Goal: Task Accomplishment & Management: Complete application form

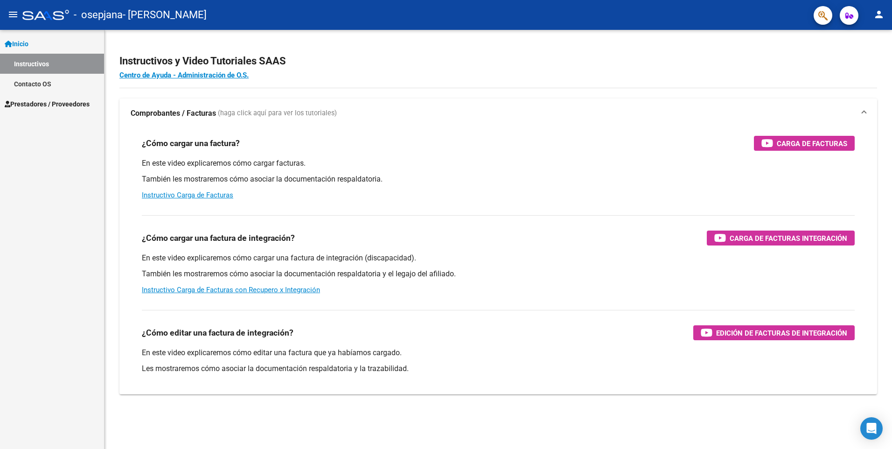
click at [68, 99] on span "Prestadores / Proveedores" at bounding box center [47, 104] width 85 height 10
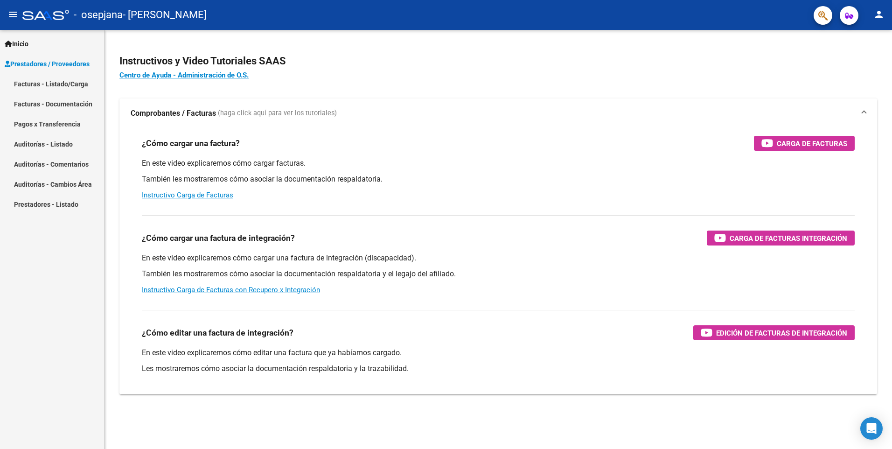
click at [61, 83] on link "Facturas - Listado/Carga" at bounding box center [52, 84] width 104 height 20
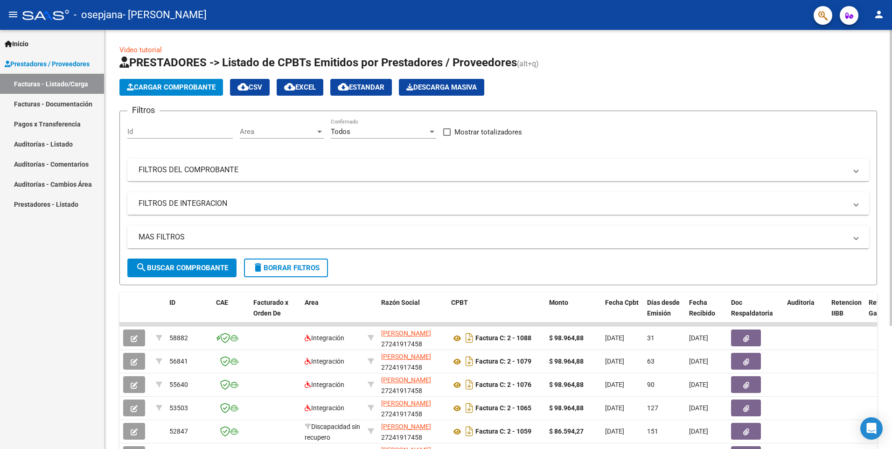
click at [146, 88] on span "Cargar Comprobante" at bounding box center [171, 87] width 89 height 8
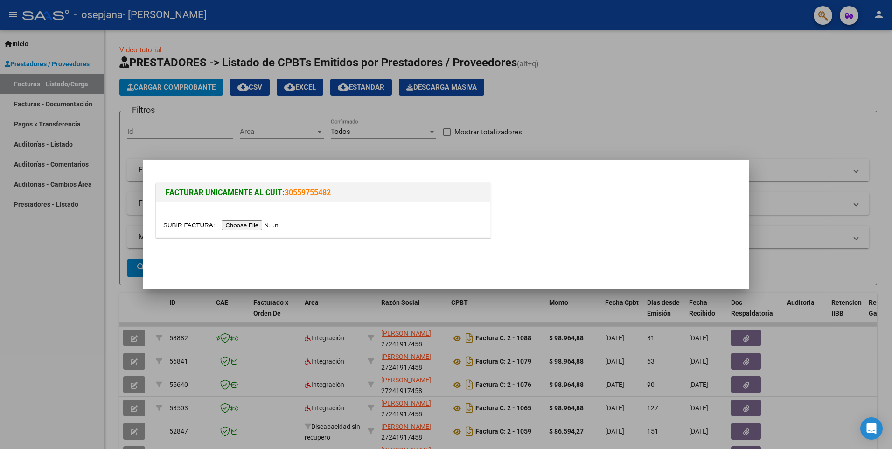
click at [246, 225] on input "file" at bounding box center [222, 225] width 118 height 10
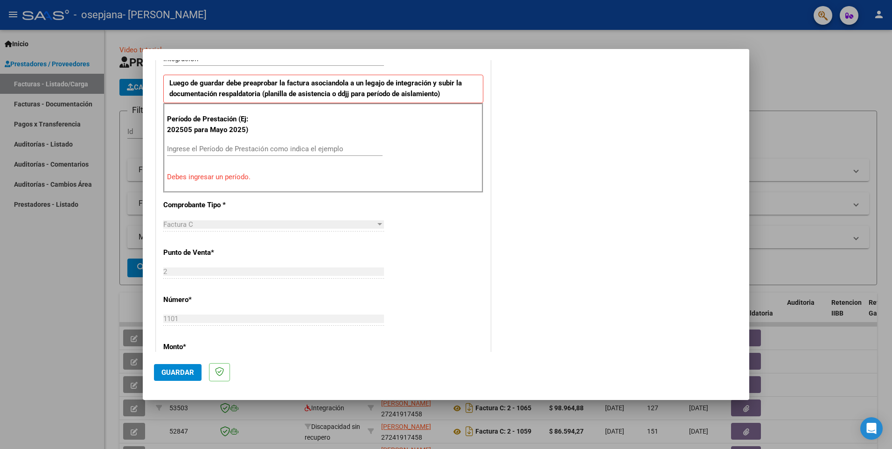
scroll to position [233, 0]
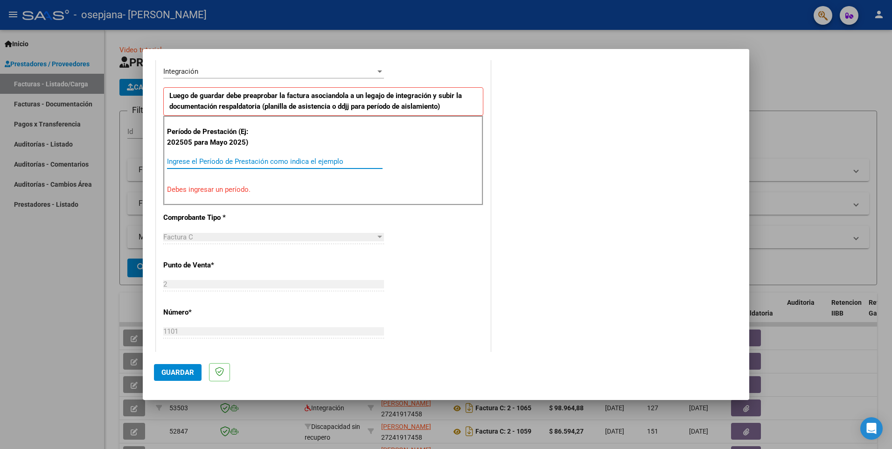
click at [217, 161] on input "Ingrese el Período de Prestación como indica el ejemplo" at bounding box center [275, 161] width 216 height 8
click at [230, 162] on input "Ingrese el Período de Prestación como indica el ejemplo" at bounding box center [275, 161] width 216 height 8
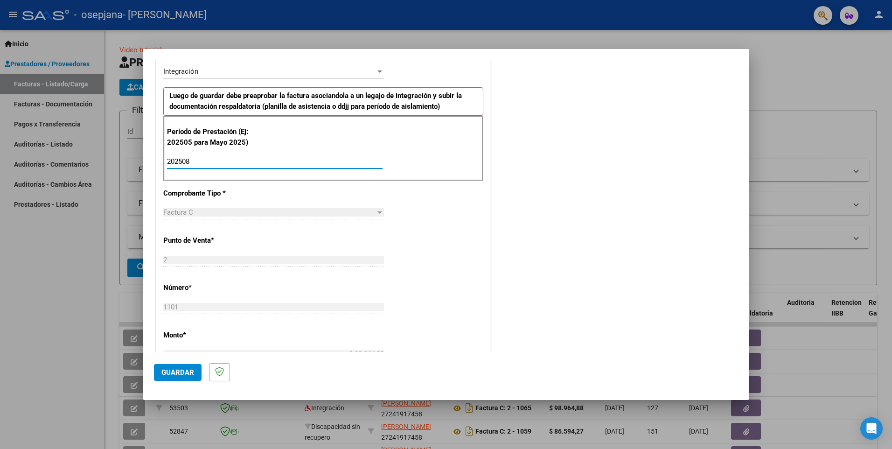
type input "202508"
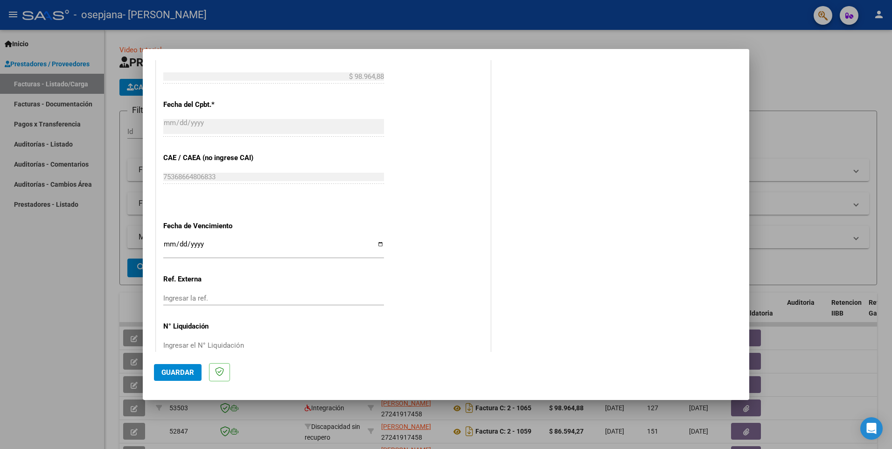
scroll to position [530, 0]
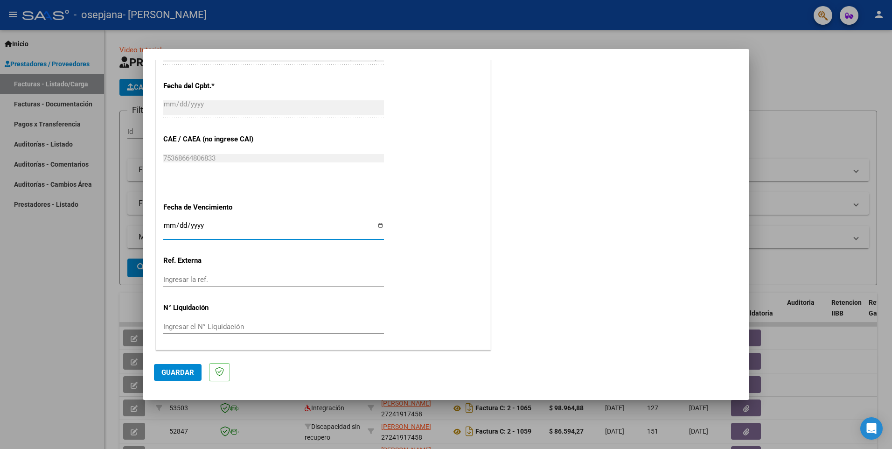
click at [224, 225] on input "Ingresar la fecha" at bounding box center [273, 229] width 221 height 15
click at [378, 225] on input "Ingresar la fecha" at bounding box center [273, 229] width 221 height 15
click at [381, 228] on input "Ingresar la fecha" at bounding box center [273, 229] width 221 height 15
type input "[DATE]"
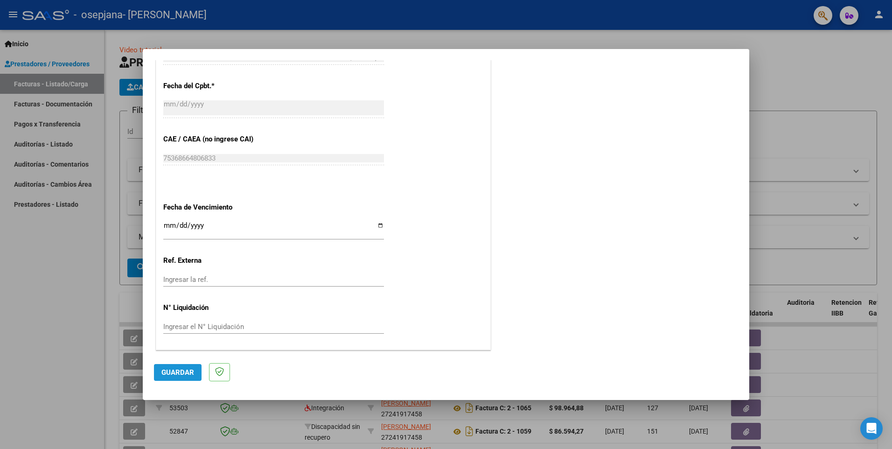
click at [188, 376] on span "Guardar" at bounding box center [177, 372] width 33 height 8
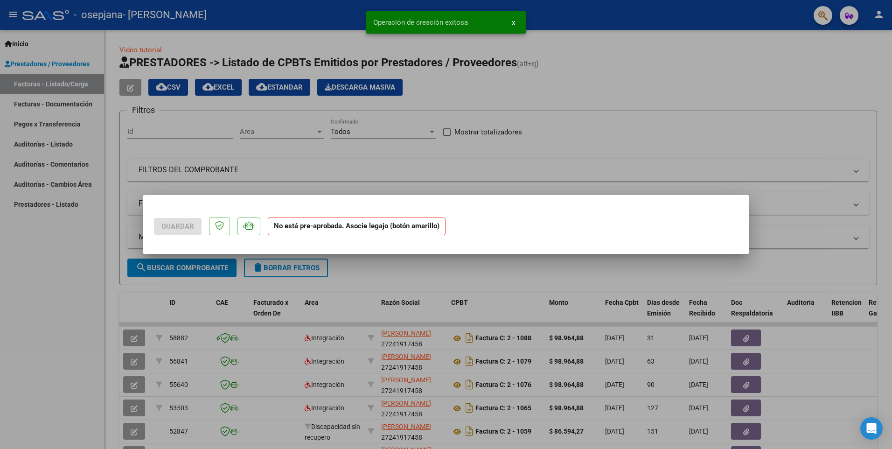
scroll to position [0, 0]
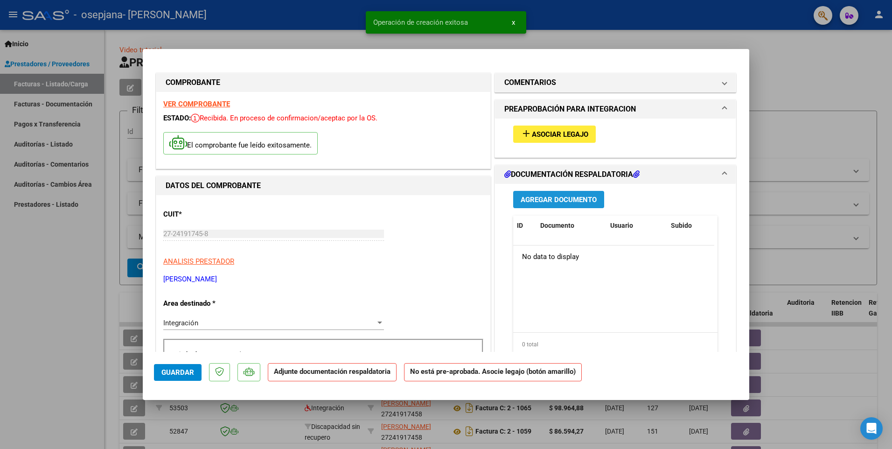
click at [551, 194] on button "Agregar Documento" at bounding box center [558, 199] width 91 height 17
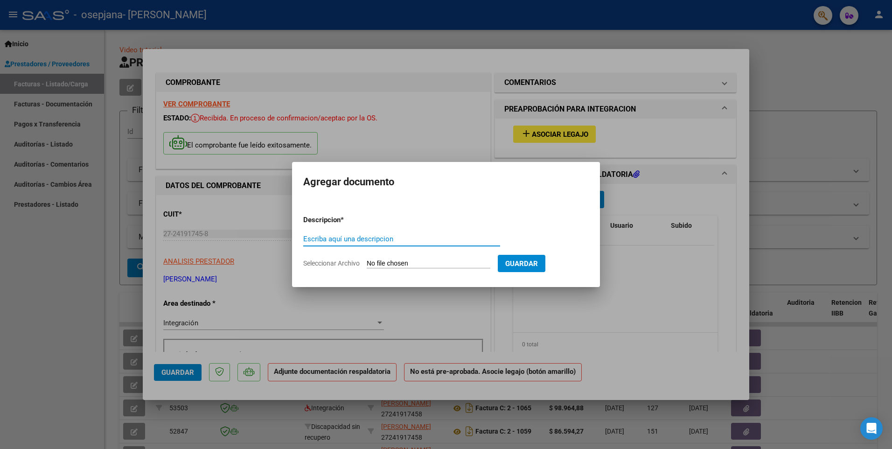
click at [400, 263] on input "Seleccionar Archivo" at bounding box center [429, 263] width 124 height 9
type input "C:\fakepath\planilla firmada.pdf"
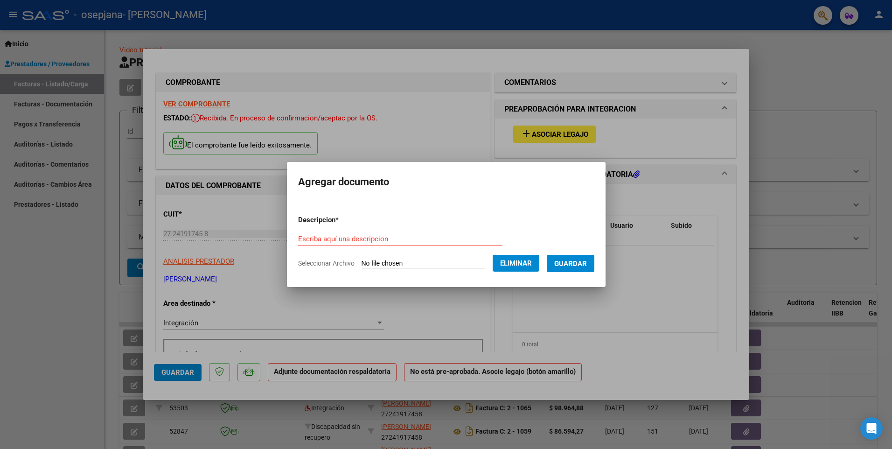
click at [352, 236] on input "Escriba aquí una descripcion" at bounding box center [400, 239] width 204 height 8
type input "PLANILLA DE ASISTENCIA"
click at [587, 265] on span "Guardar" at bounding box center [570, 263] width 33 height 8
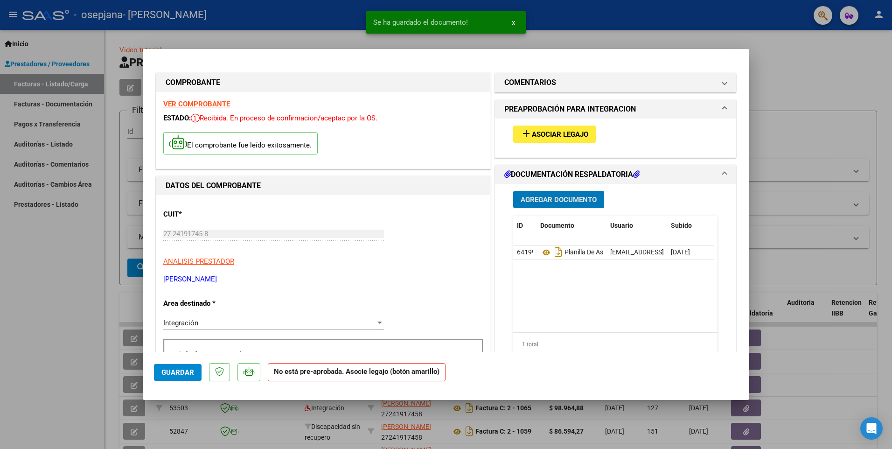
click at [194, 376] on button "Guardar" at bounding box center [178, 372] width 48 height 17
click at [815, 60] on div at bounding box center [446, 224] width 892 height 449
type input "$ 0,00"
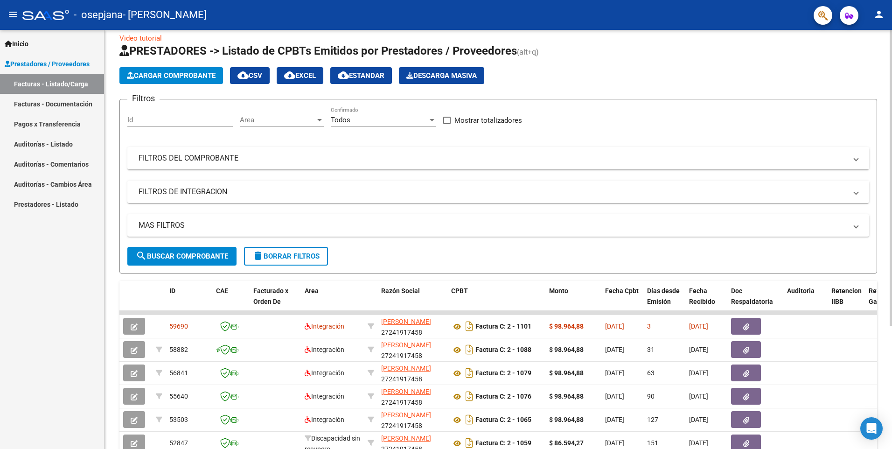
scroll to position [47, 0]
